Goal: Task Accomplishment & Management: Manage account settings

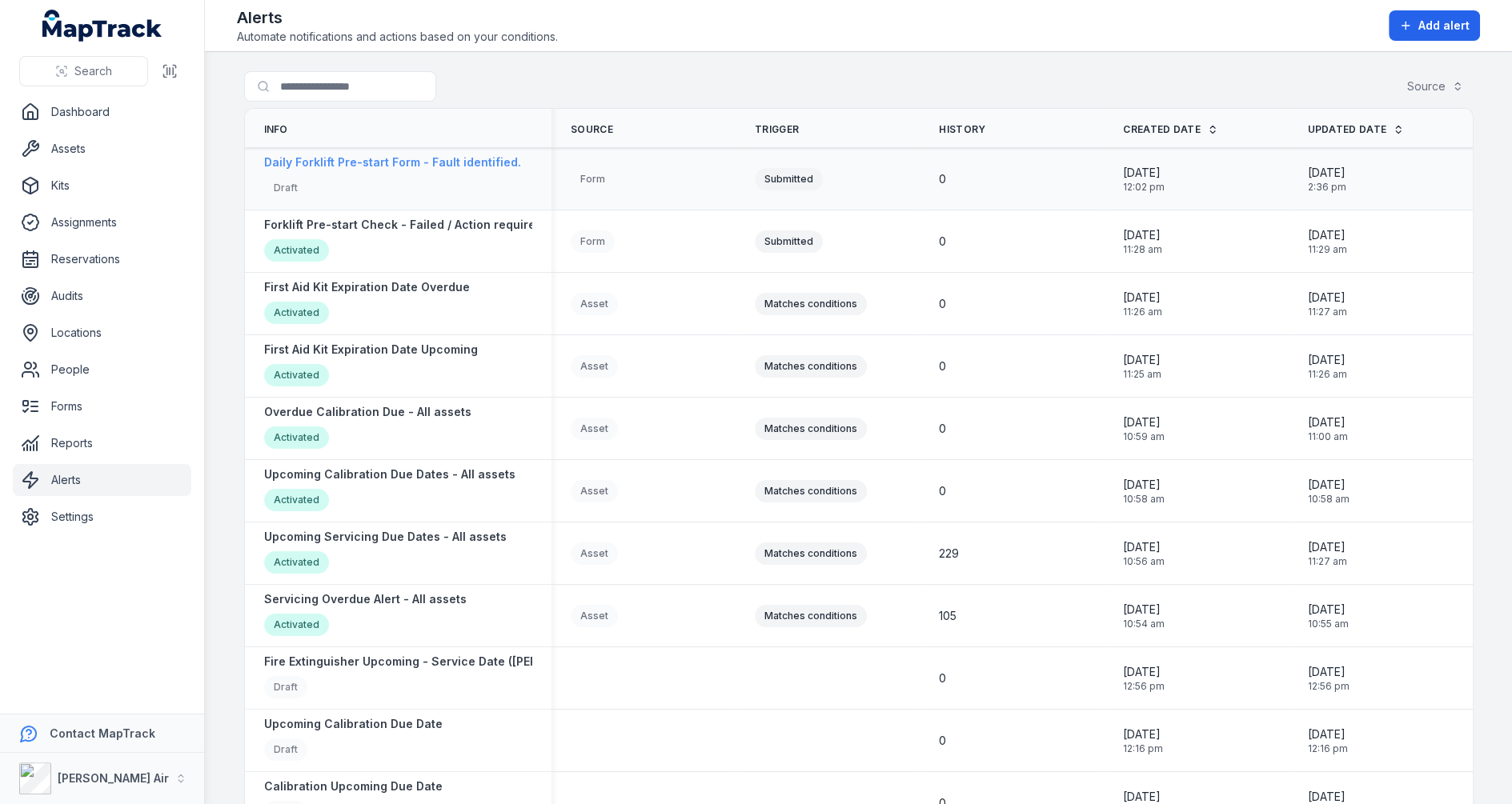
click at [476, 183] on div "Draft" at bounding box center [392, 189] width 257 height 27
click at [379, 228] on strong "Forklift Pre-start Check - Failed / Action required" at bounding box center [403, 225] width 279 height 16
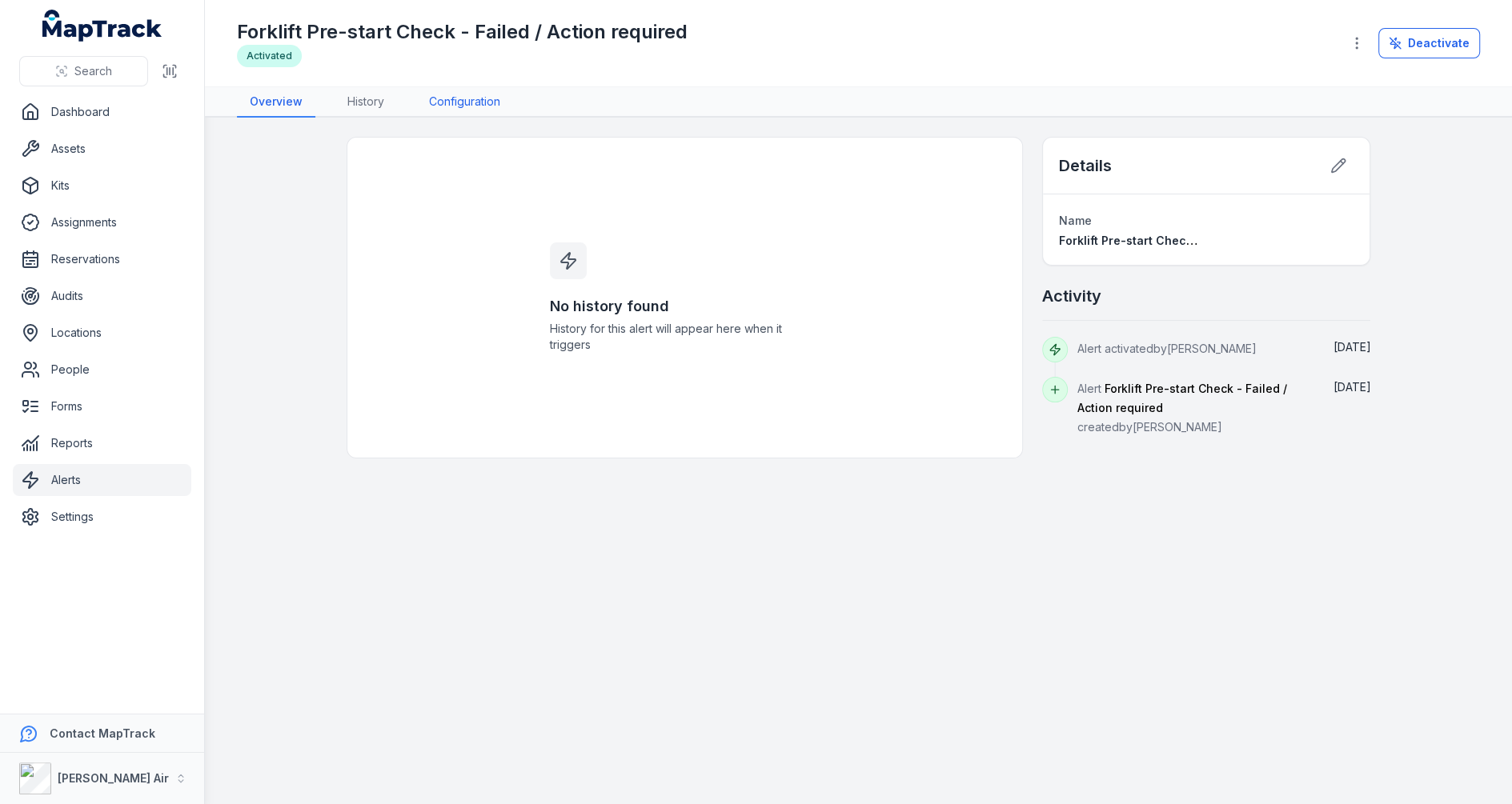
click at [450, 110] on link "Configuration" at bounding box center [465, 102] width 97 height 31
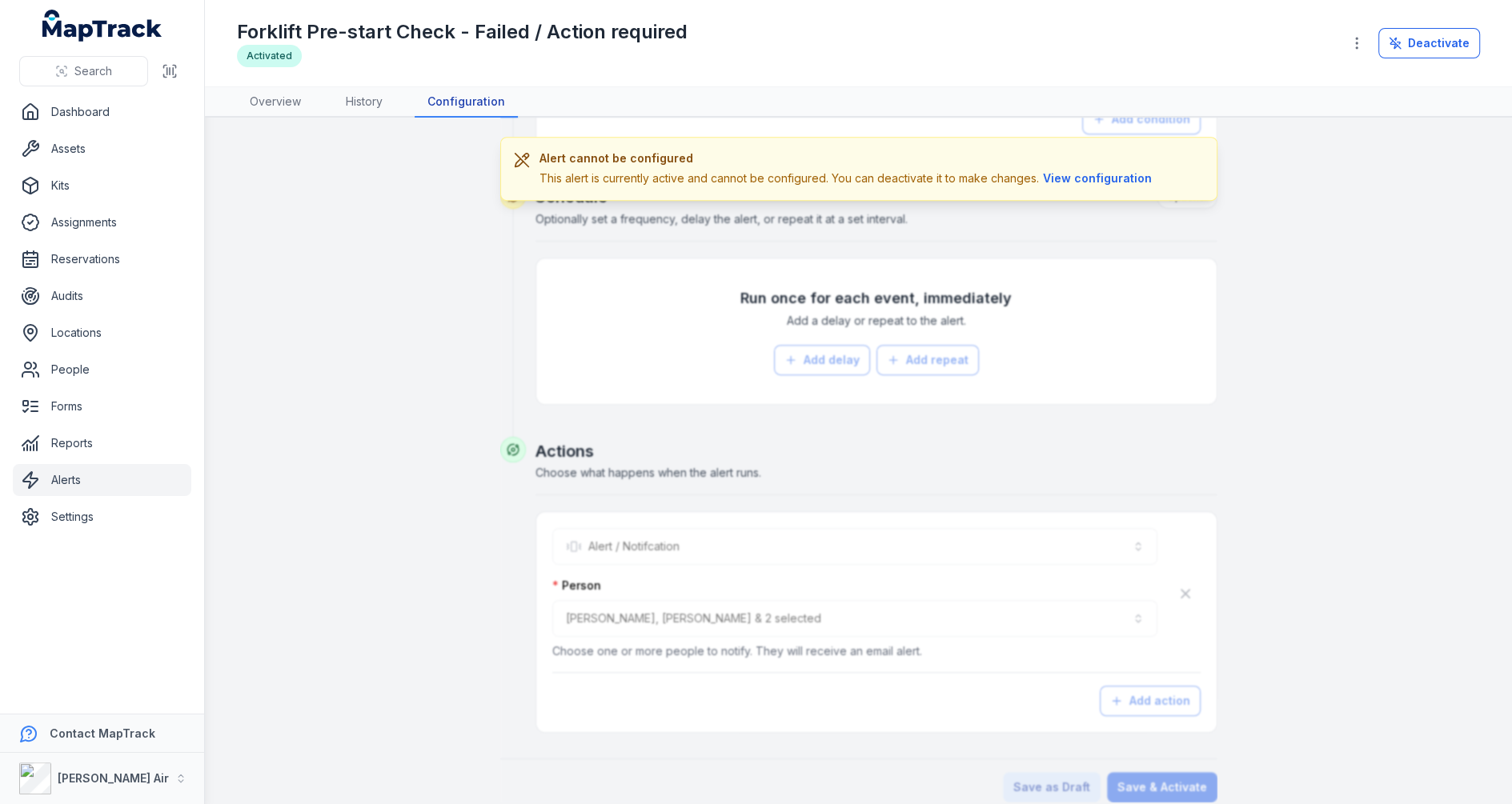
scroll to position [804, 0]
click at [1364, 44] on icon "button" at bounding box center [1357, 44] width 16 height 16
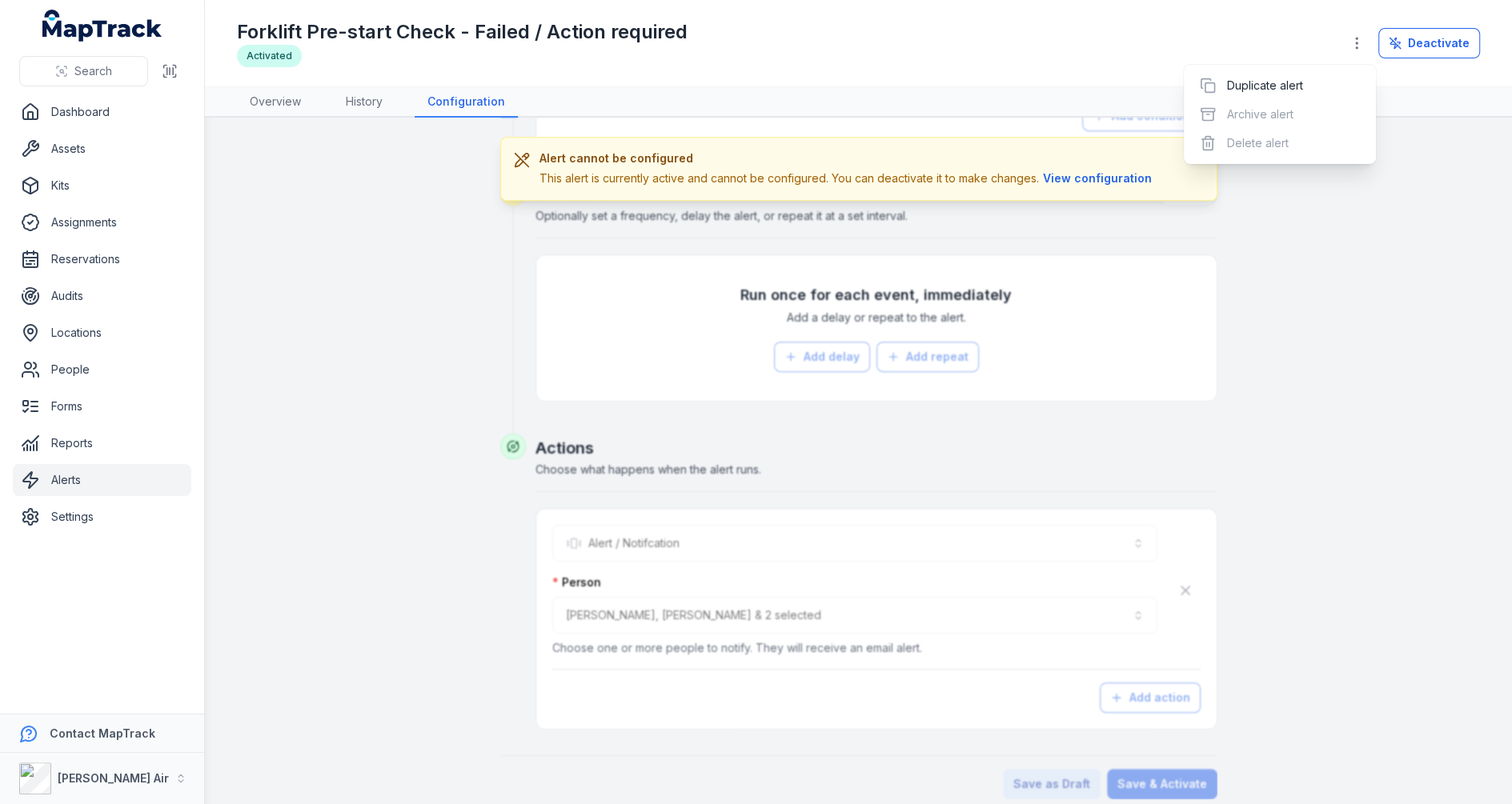
click at [1191, 67] on div "Duplicate alert Archive alert Delete alert" at bounding box center [1280, 114] width 192 height 99
click at [1415, 55] on div "Deactivate" at bounding box center [1411, 43] width 139 height 31
click at [1416, 52] on button "Deactivate" at bounding box center [1429, 43] width 102 height 31
click at [1363, 47] on icon "button" at bounding box center [1357, 44] width 16 height 16
